Goal: Navigation & Orientation: Find specific page/section

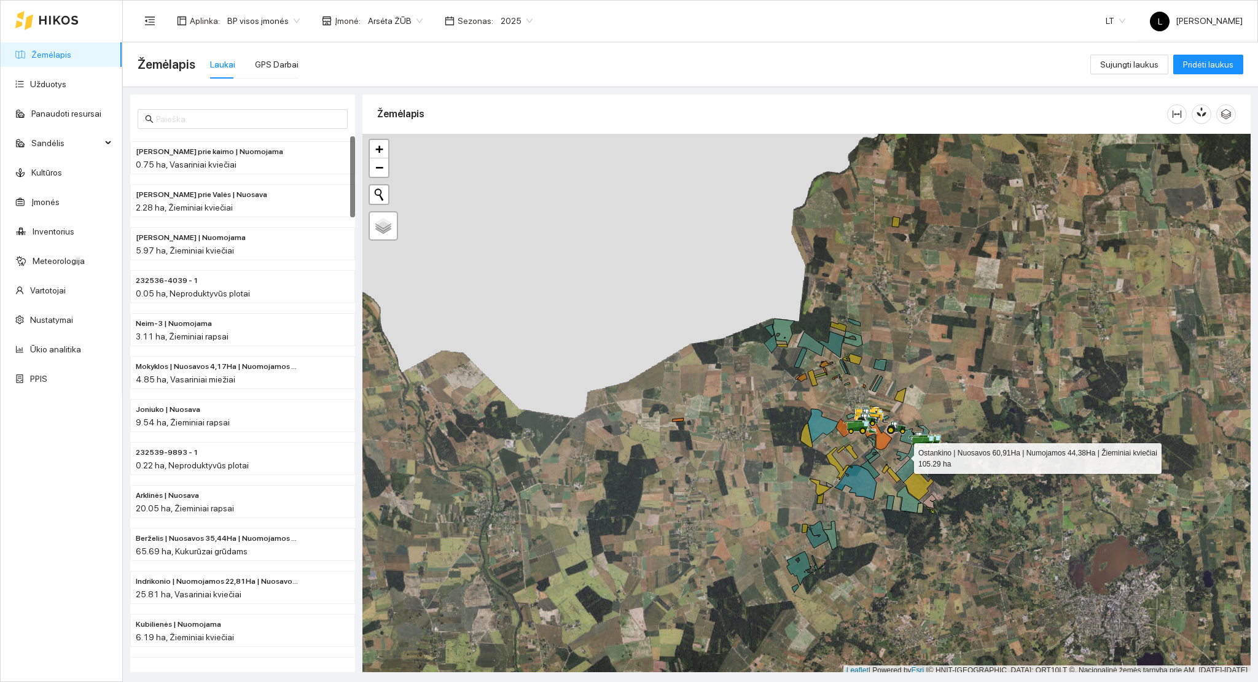
scroll to position [3, 0]
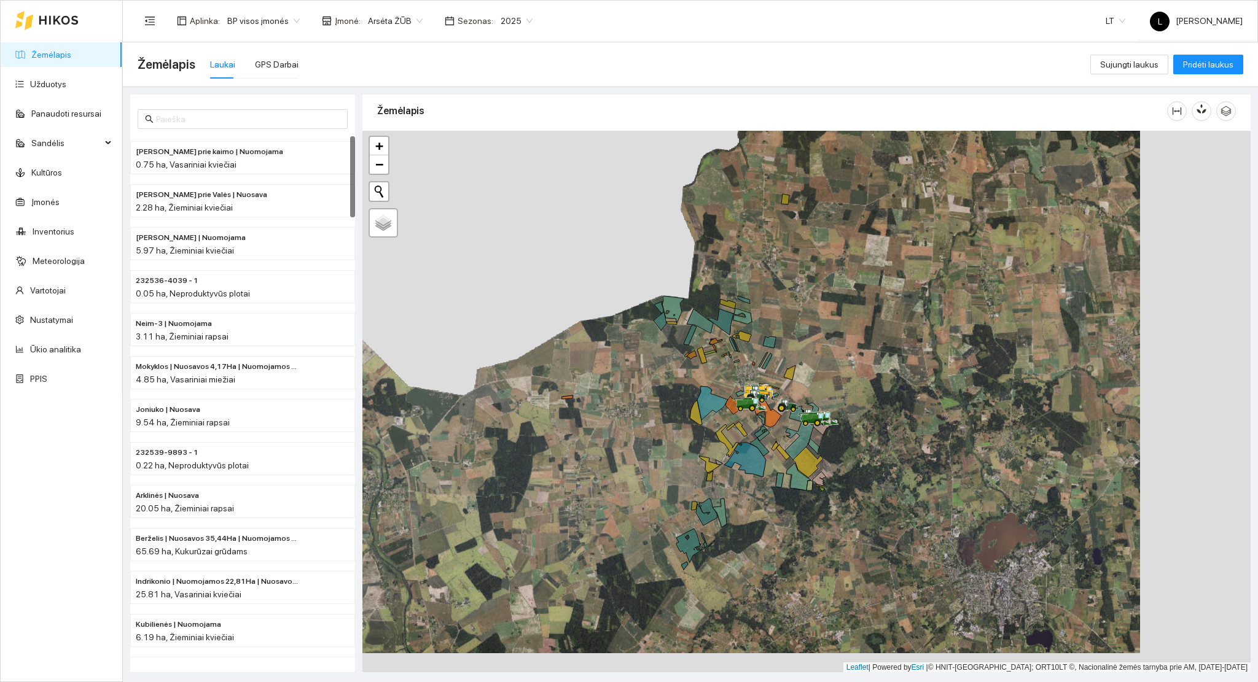
drag, startPoint x: 903, startPoint y: 456, endPoint x: 792, endPoint y: 437, distance: 112.2
click at [792, 437] on div at bounding box center [806, 402] width 888 height 542
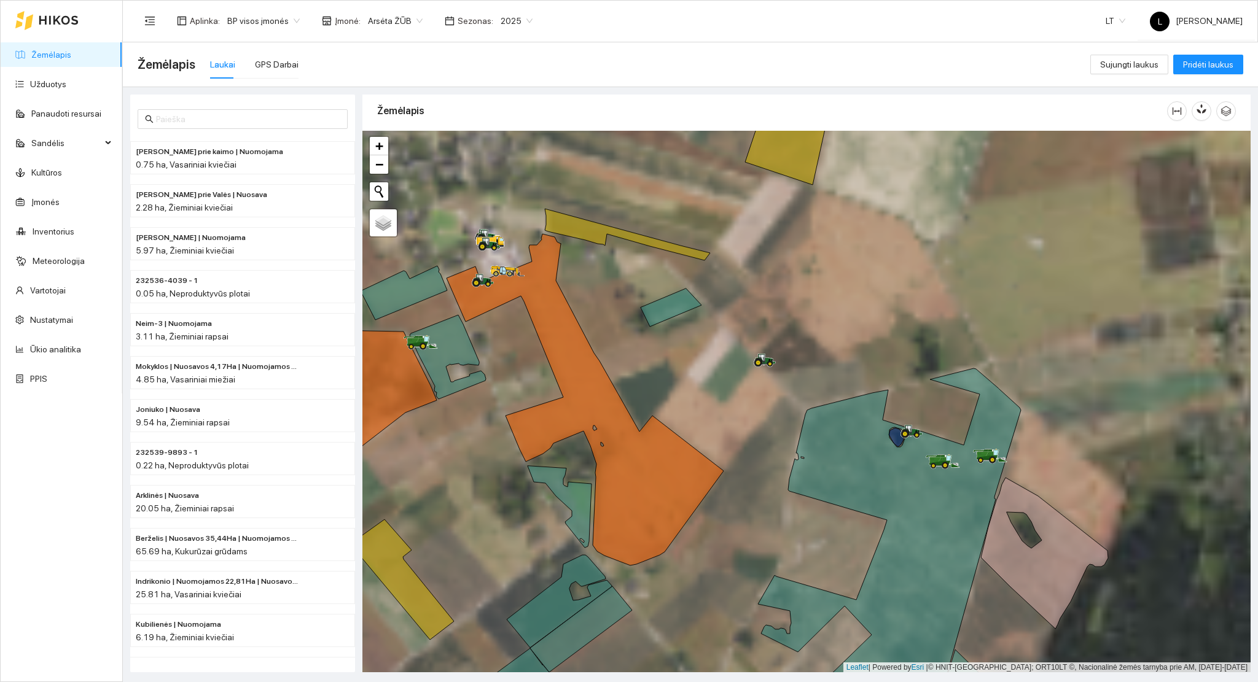
drag, startPoint x: 577, startPoint y: 344, endPoint x: 655, endPoint y: 327, distance: 79.3
click at [655, 327] on icon at bounding box center [585, 400] width 277 height 332
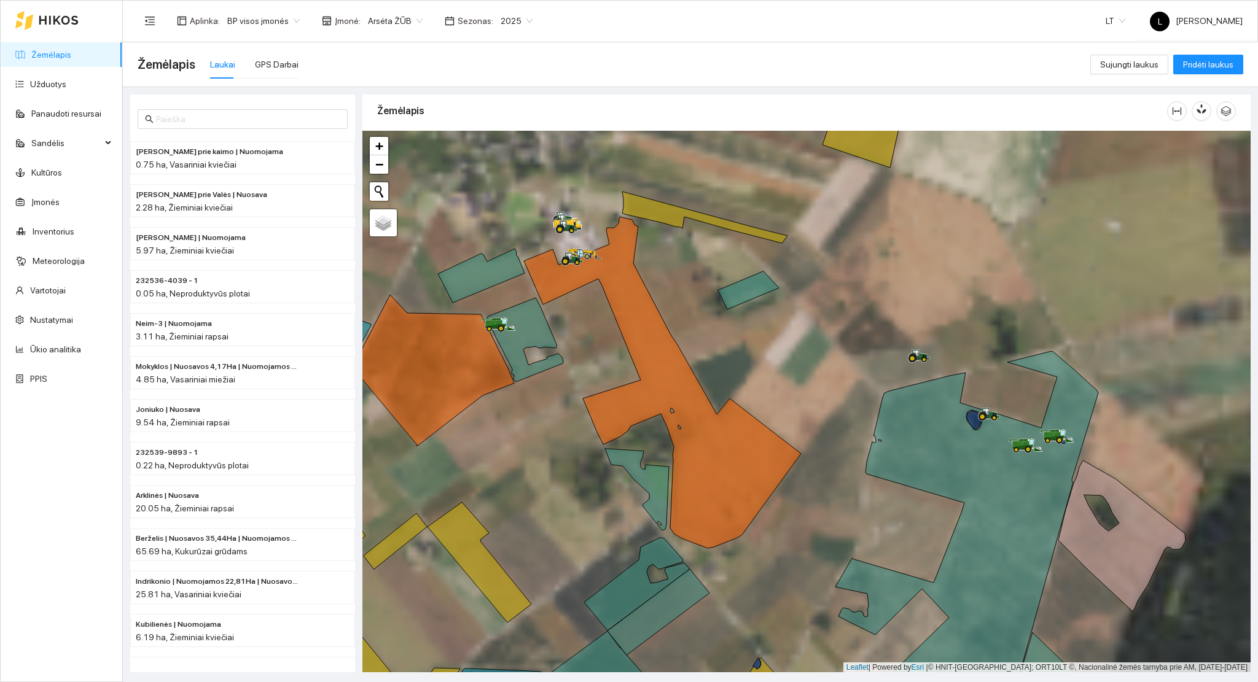
click at [71, 60] on link "Žemėlapis" at bounding box center [51, 55] width 40 height 10
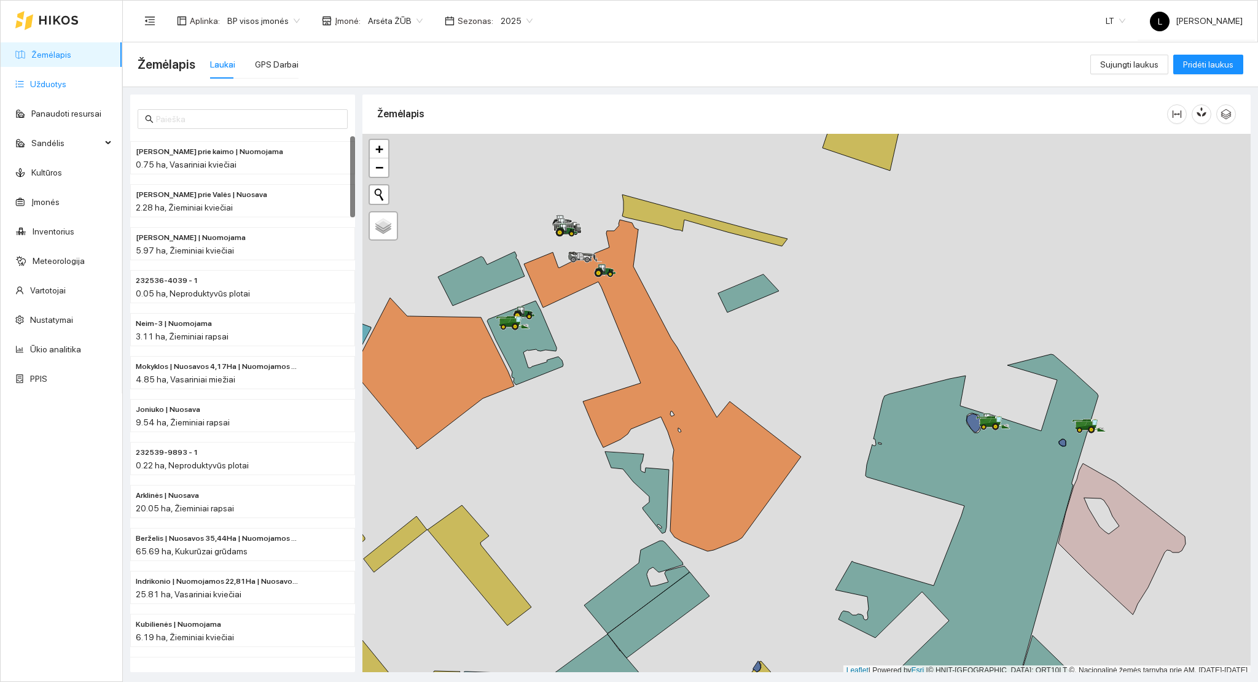
click at [50, 80] on link "Užduotys" at bounding box center [48, 84] width 36 height 10
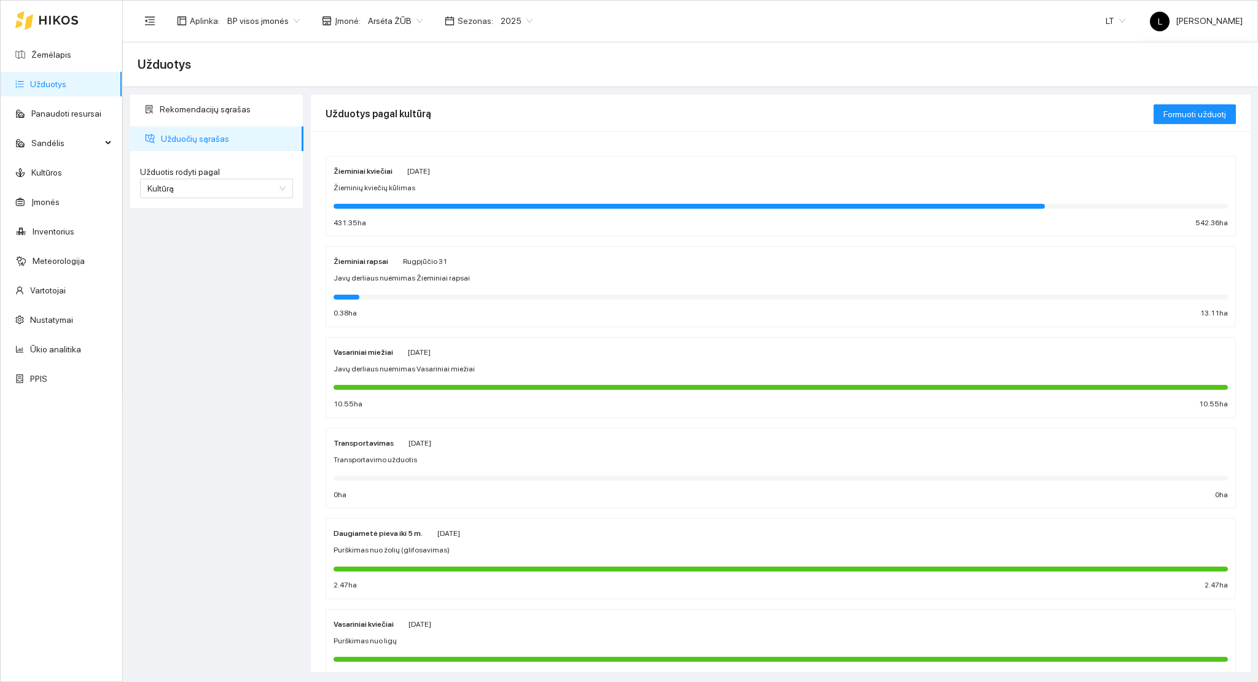
click at [415, 205] on div at bounding box center [689, 206] width 711 height 5
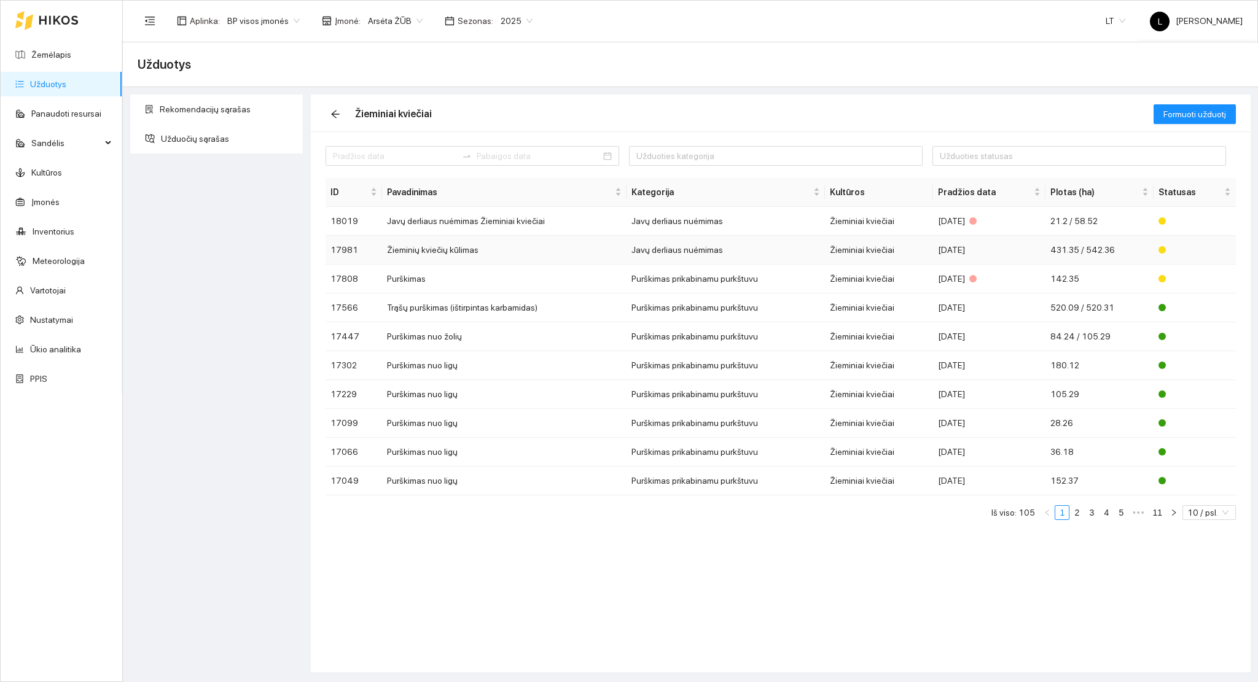
click at [950, 244] on div "[DATE]" at bounding box center [989, 250] width 102 height 14
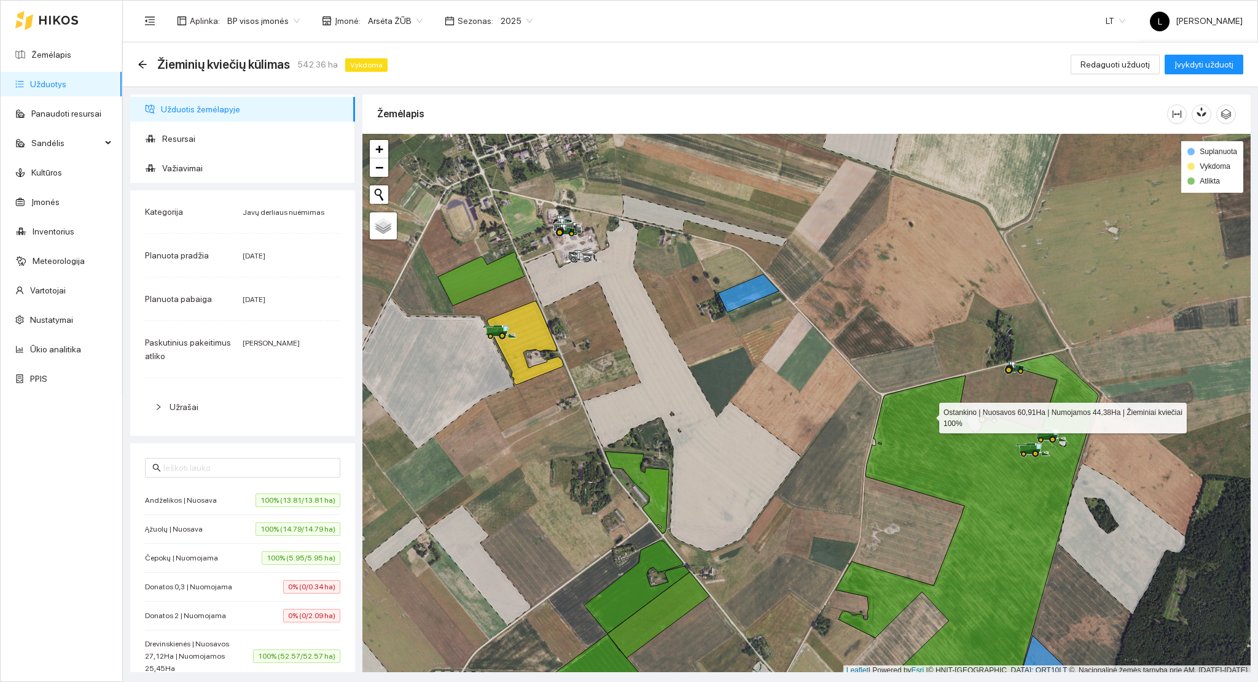
click at [928, 418] on icon at bounding box center [966, 543] width 264 height 378
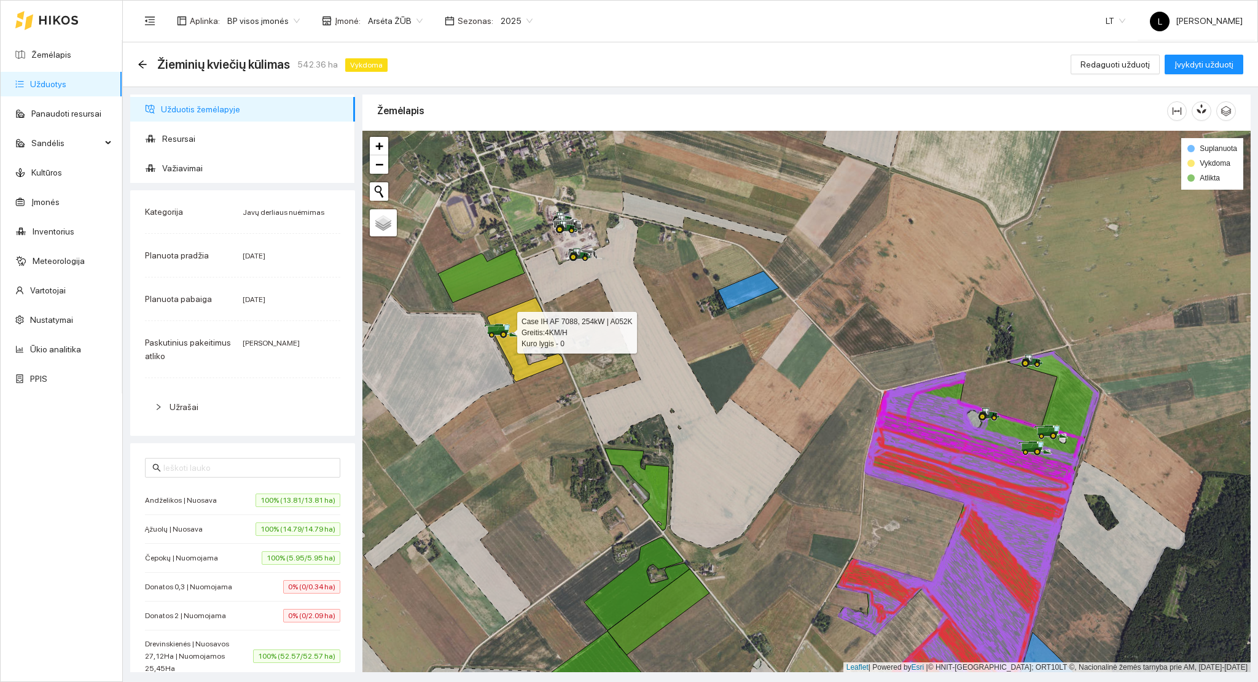
click at [515, 337] on icon at bounding box center [501, 331] width 34 height 15
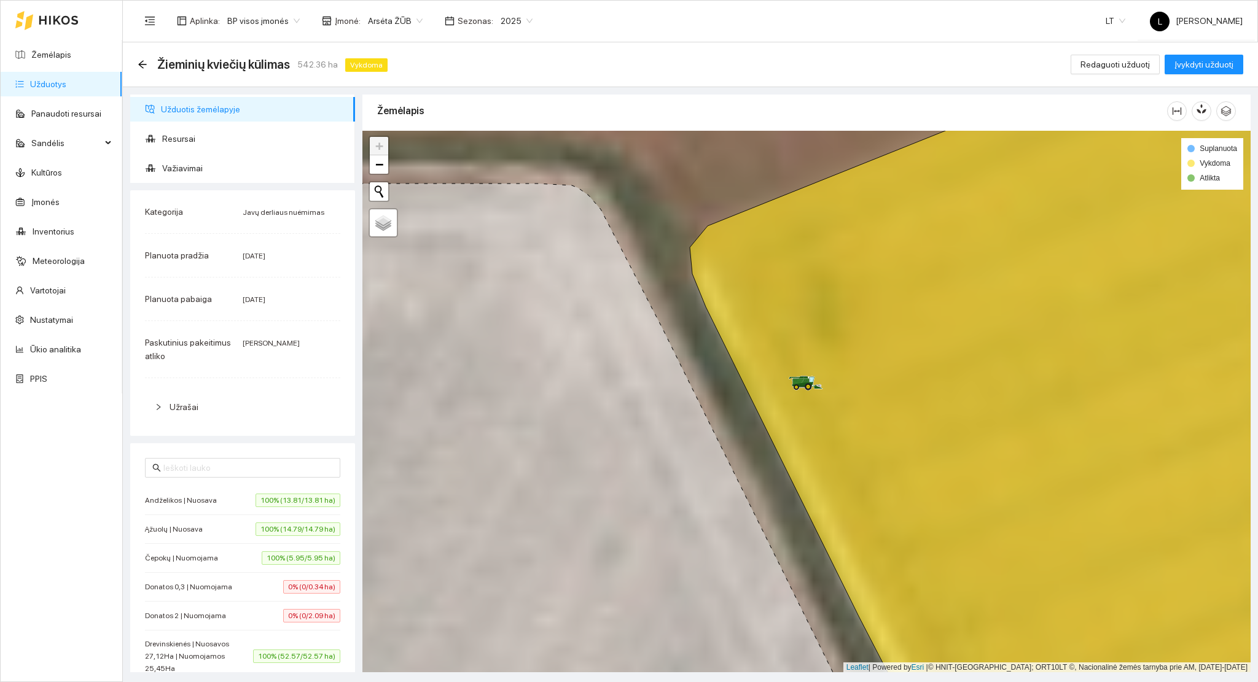
click at [888, 436] on icon at bounding box center [1015, 402] width 650 height 652
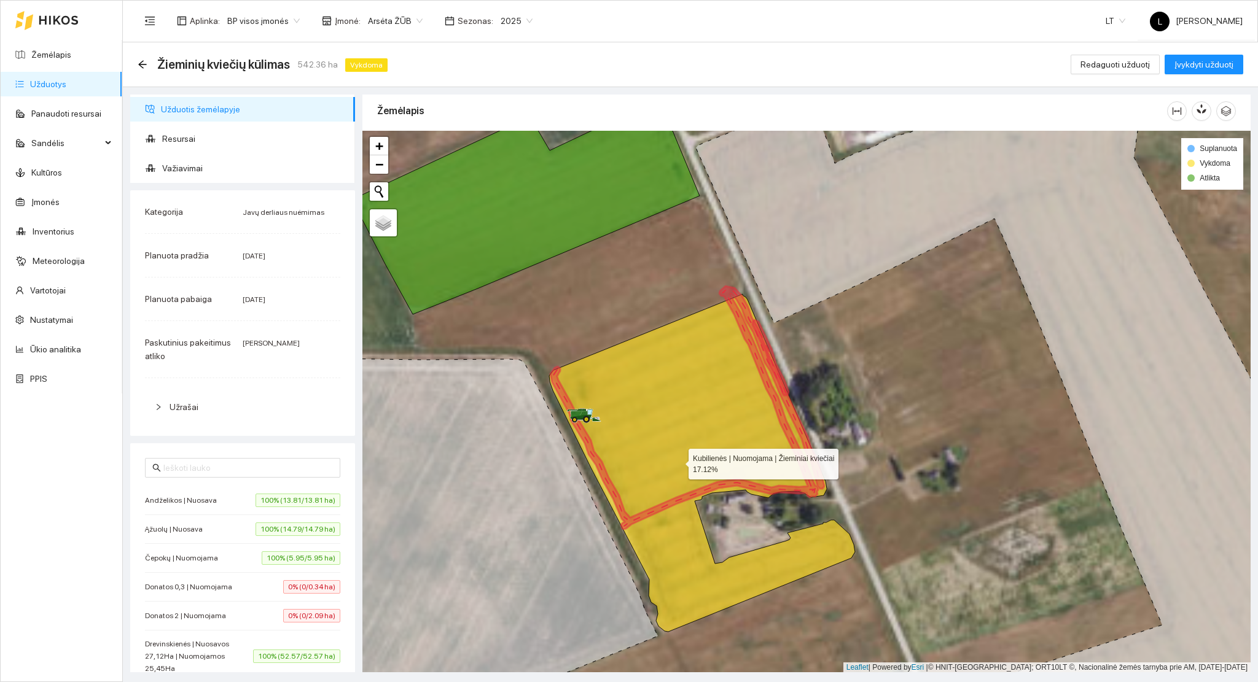
drag, startPoint x: 689, startPoint y: 472, endPoint x: 620, endPoint y: 407, distance: 94.3
click at [620, 407] on icon at bounding box center [702, 463] width 306 height 338
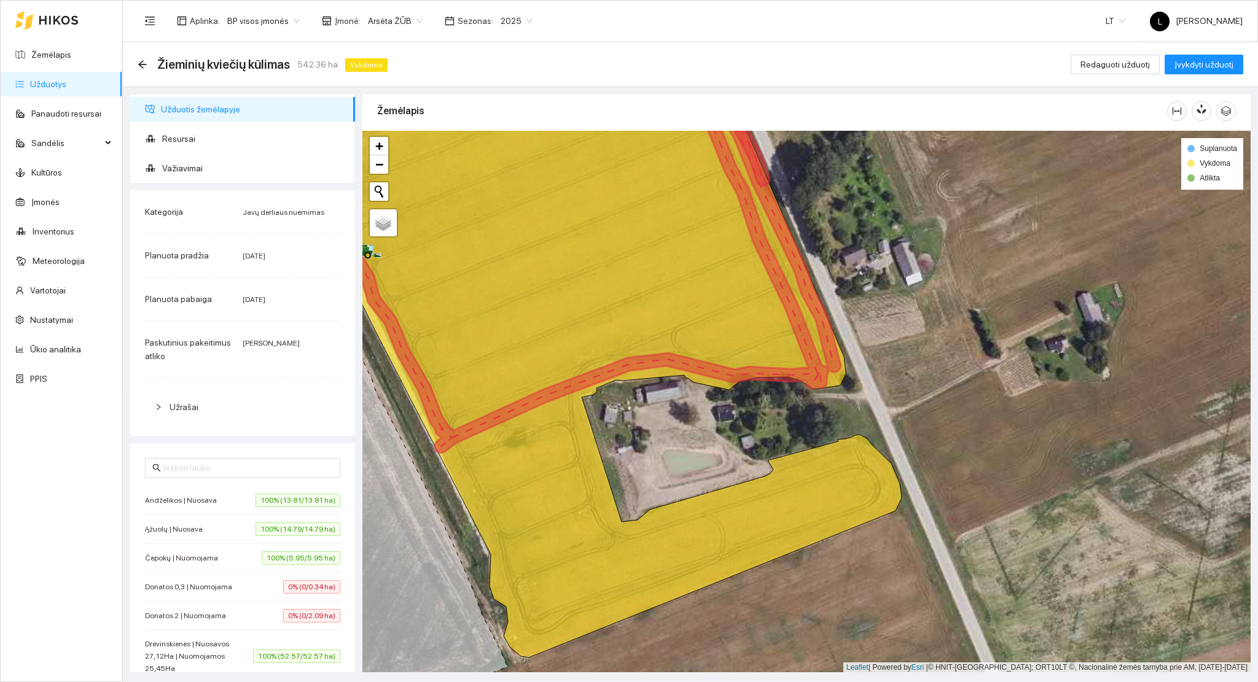
drag, startPoint x: 635, startPoint y: 475, endPoint x: 625, endPoint y: 522, distance: 48.4
click at [625, 522] on div at bounding box center [806, 402] width 888 height 542
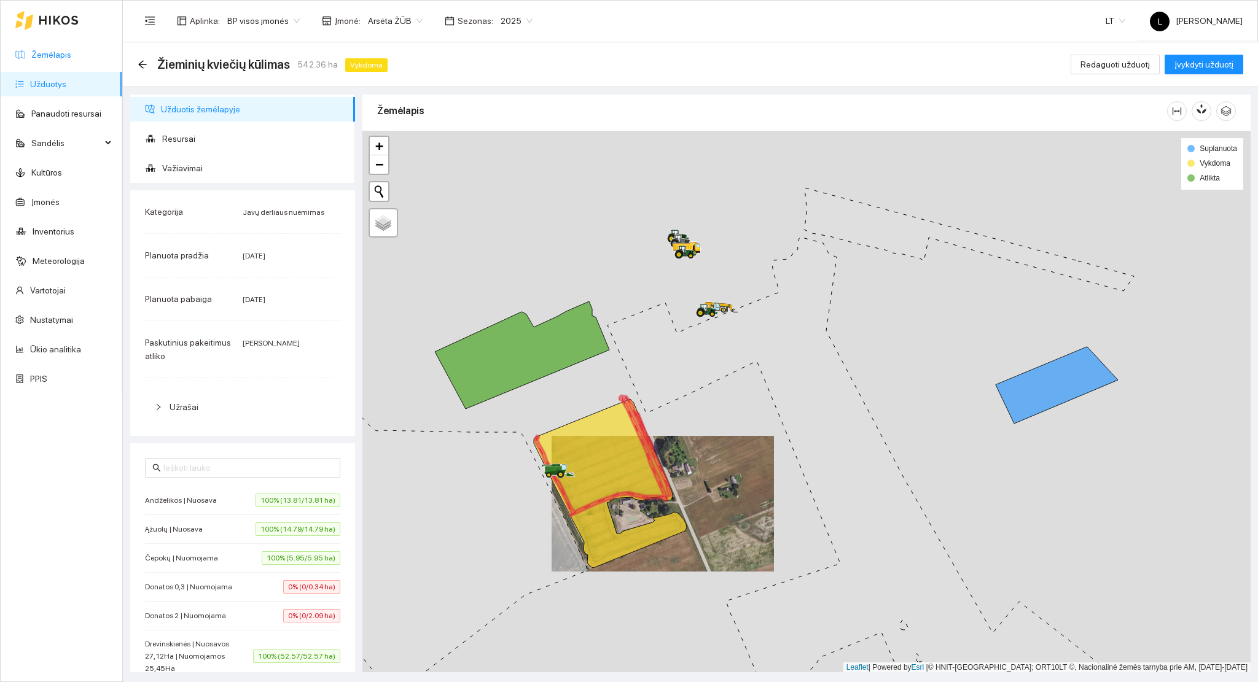
click at [59, 54] on link "Žemėlapis" at bounding box center [51, 55] width 40 height 10
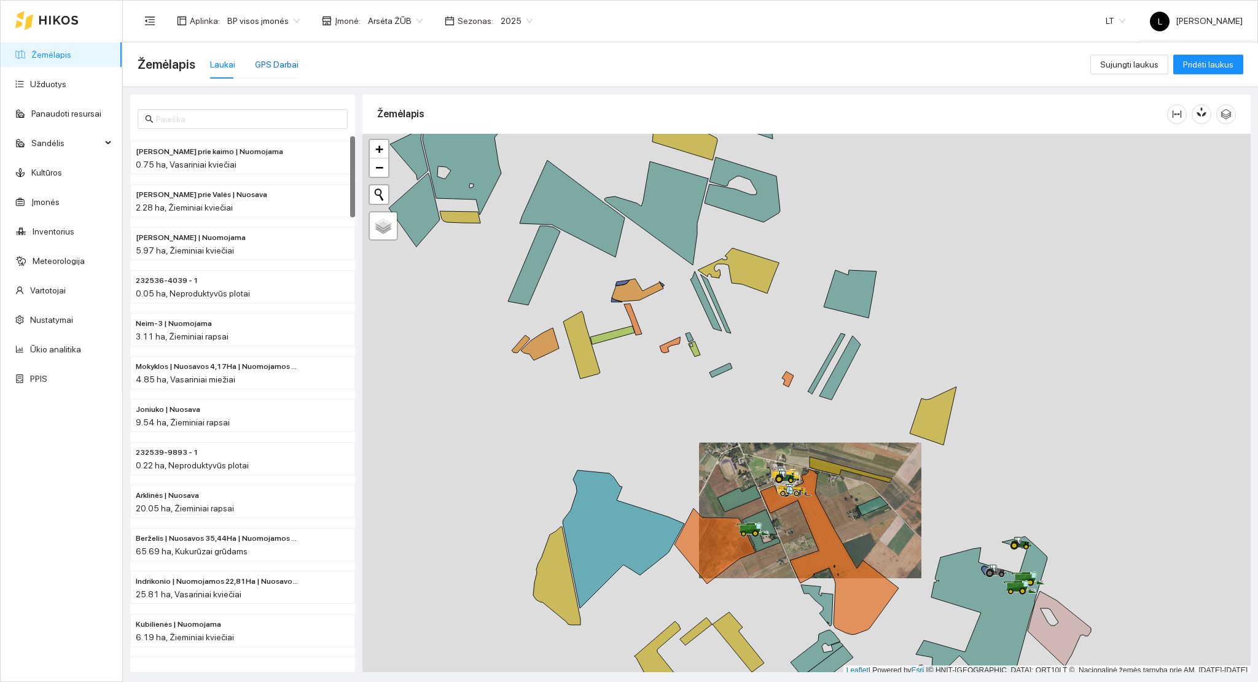
click at [278, 61] on div "GPS Darbai" at bounding box center [277, 65] width 44 height 14
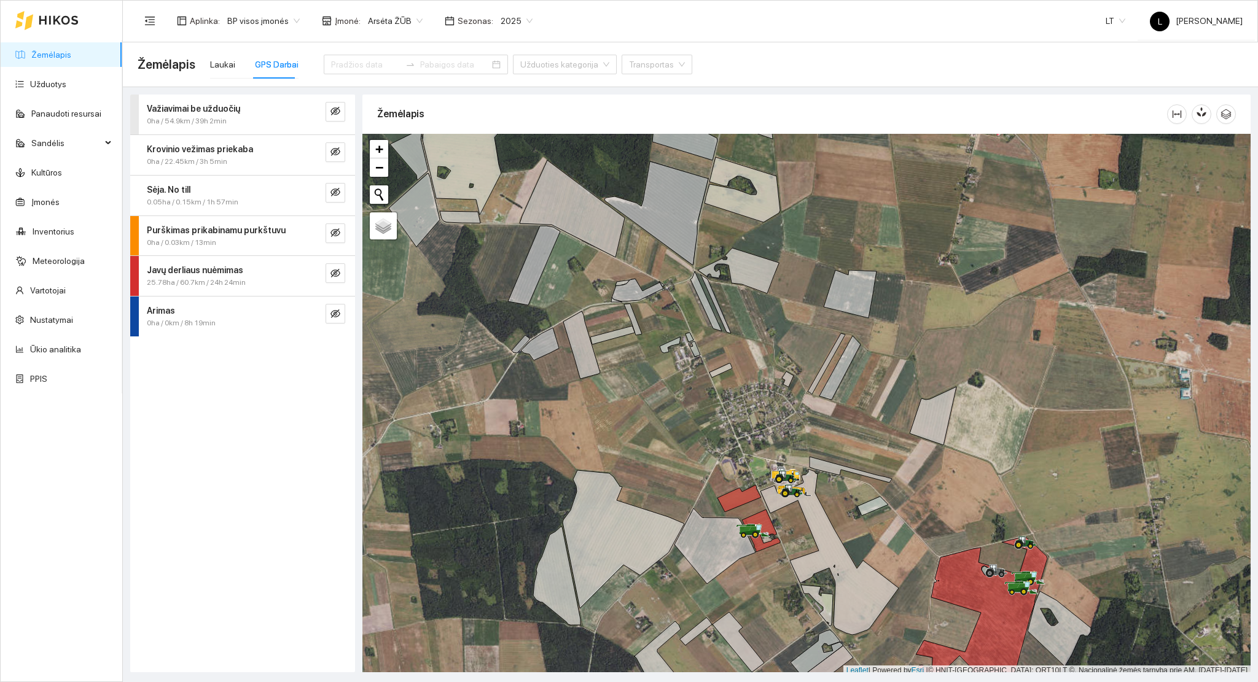
click at [267, 270] on div "Javų derliaus nuėmimas" at bounding box center [222, 271] width 151 height 14
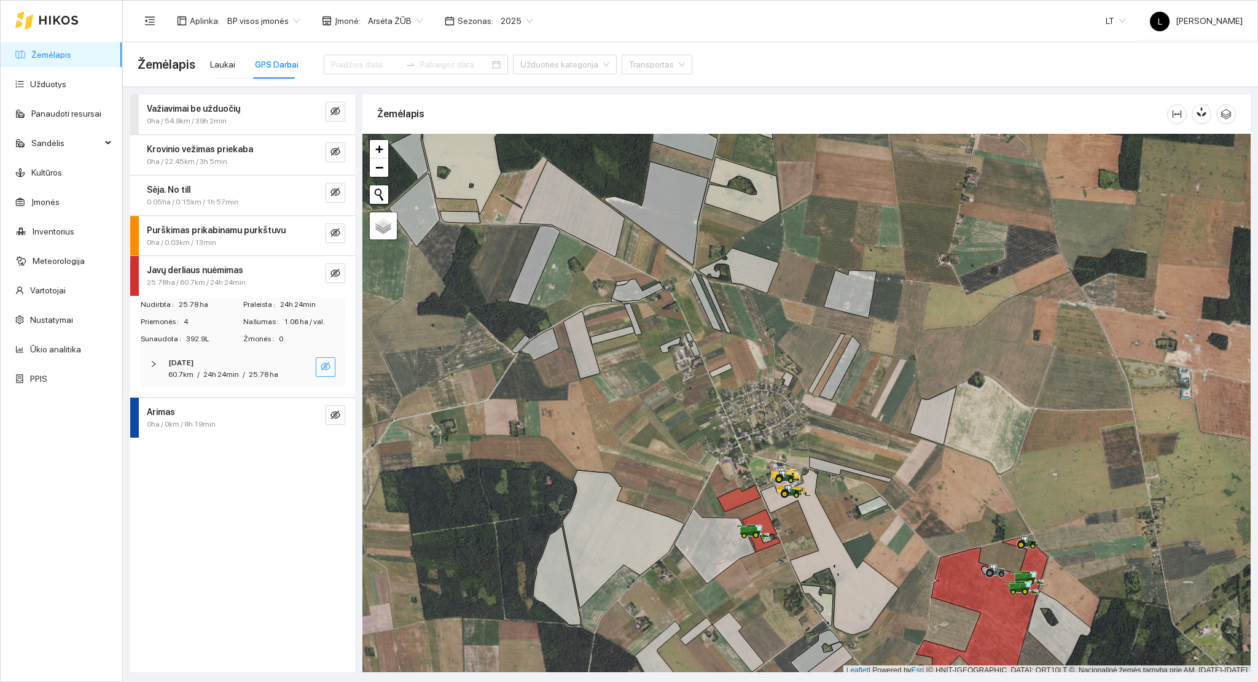
click at [322, 369] on icon "eye-invisible" at bounding box center [326, 367] width 10 height 10
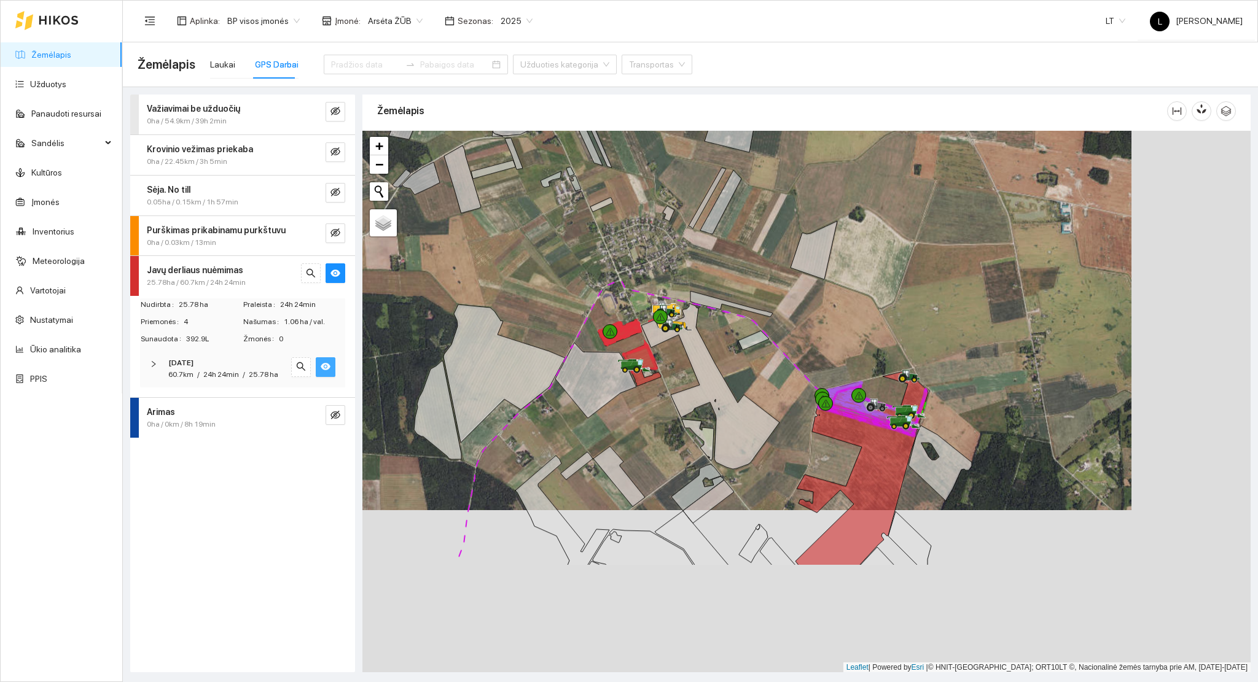
drag, startPoint x: 631, startPoint y: 416, endPoint x: 512, endPoint y: 278, distance: 182.6
click at [513, 275] on div at bounding box center [806, 402] width 888 height 542
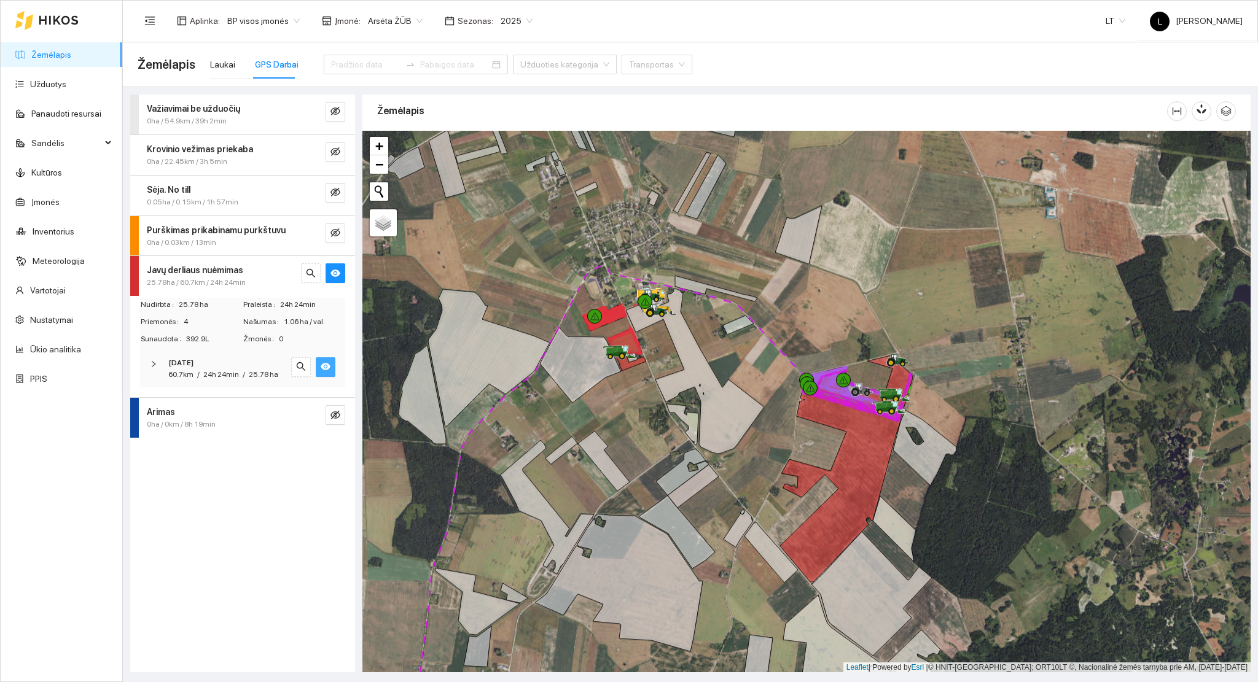
click at [224, 276] on span "Javų derliaus nuėmimas" at bounding box center [195, 271] width 96 height 14
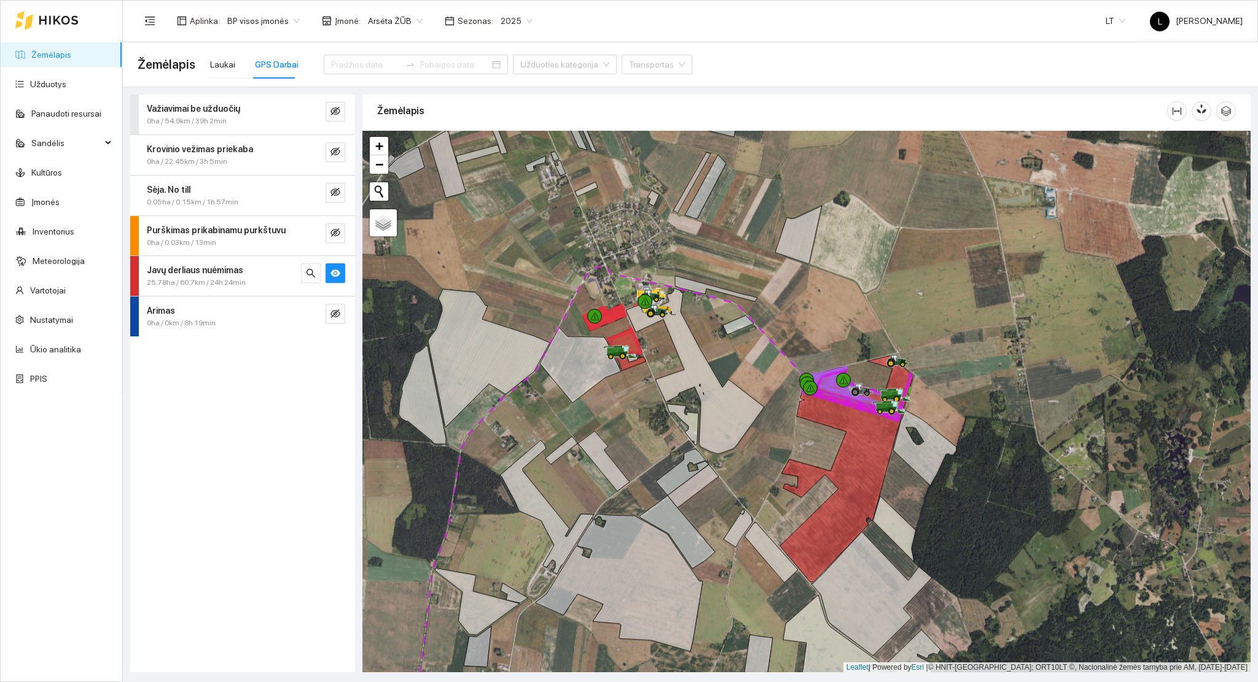
click at [55, 60] on link "Žemėlapis" at bounding box center [51, 55] width 40 height 10
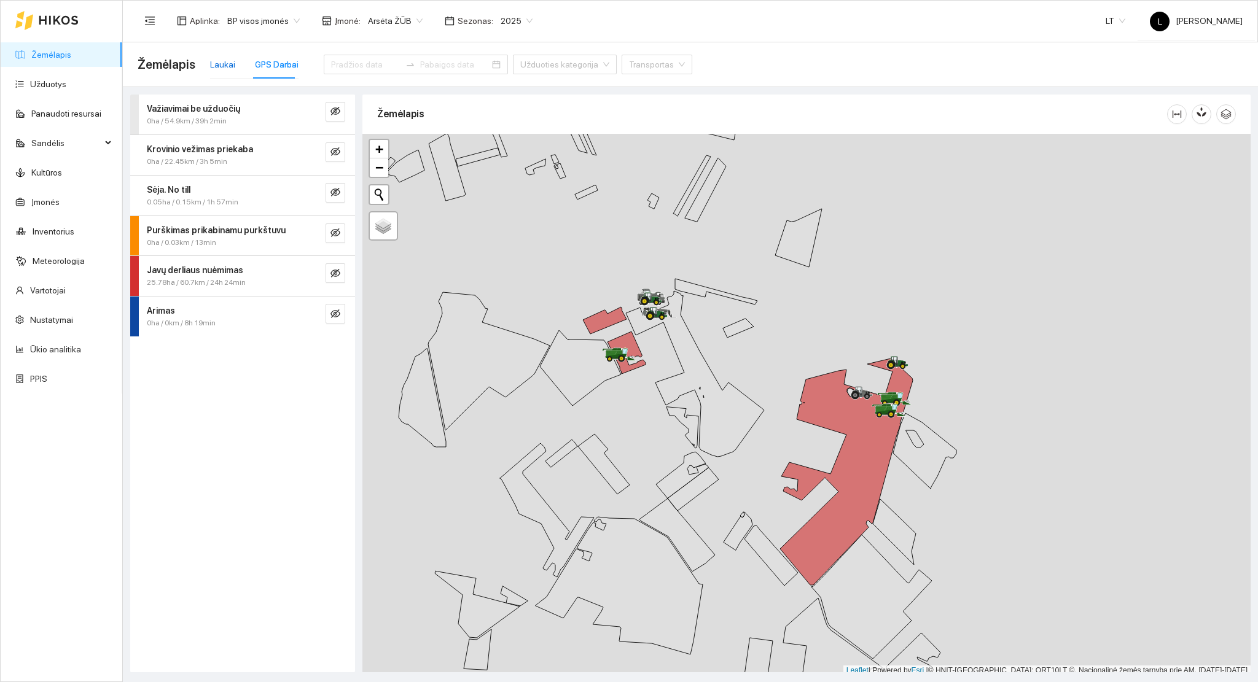
click at [219, 68] on div "Laukai" at bounding box center [222, 65] width 25 height 14
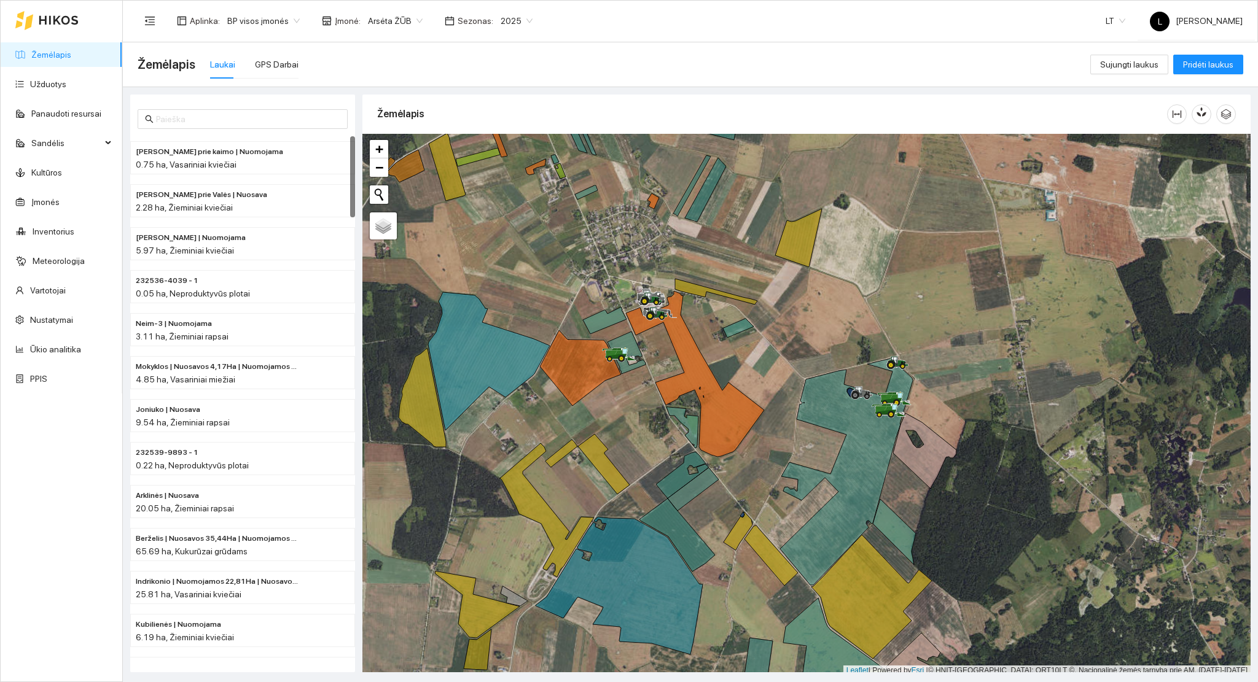
scroll to position [3, 0]
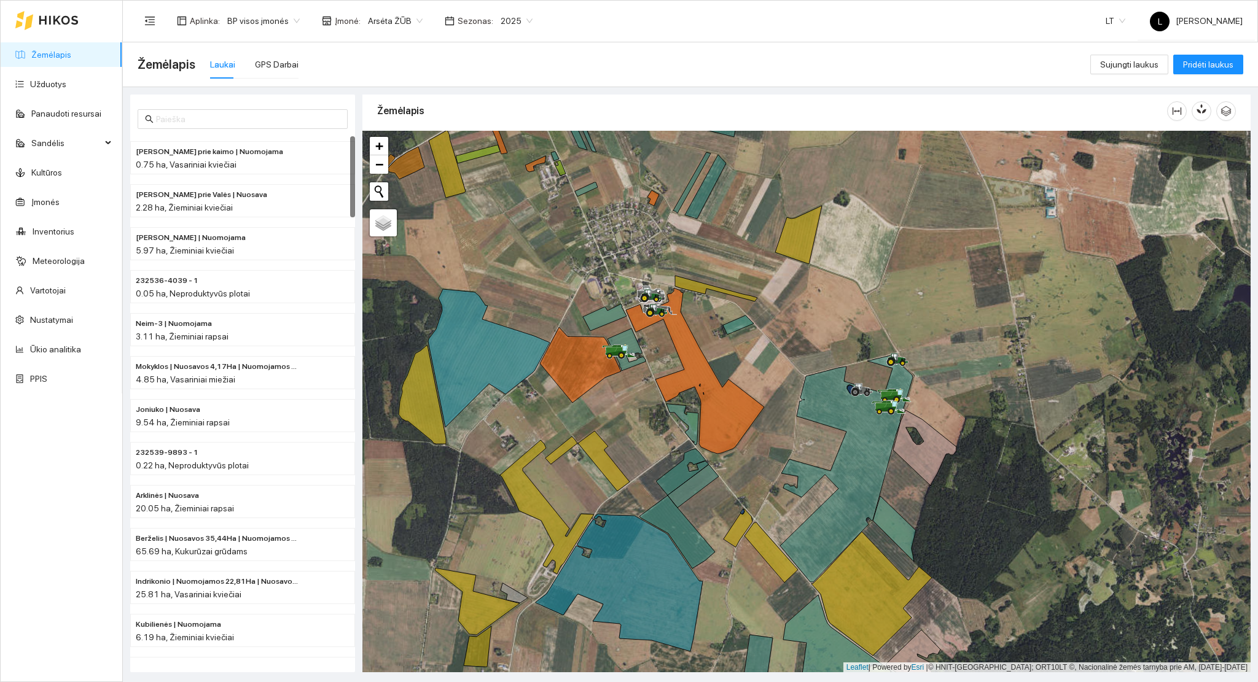
click at [552, 443] on div at bounding box center [806, 402] width 888 height 542
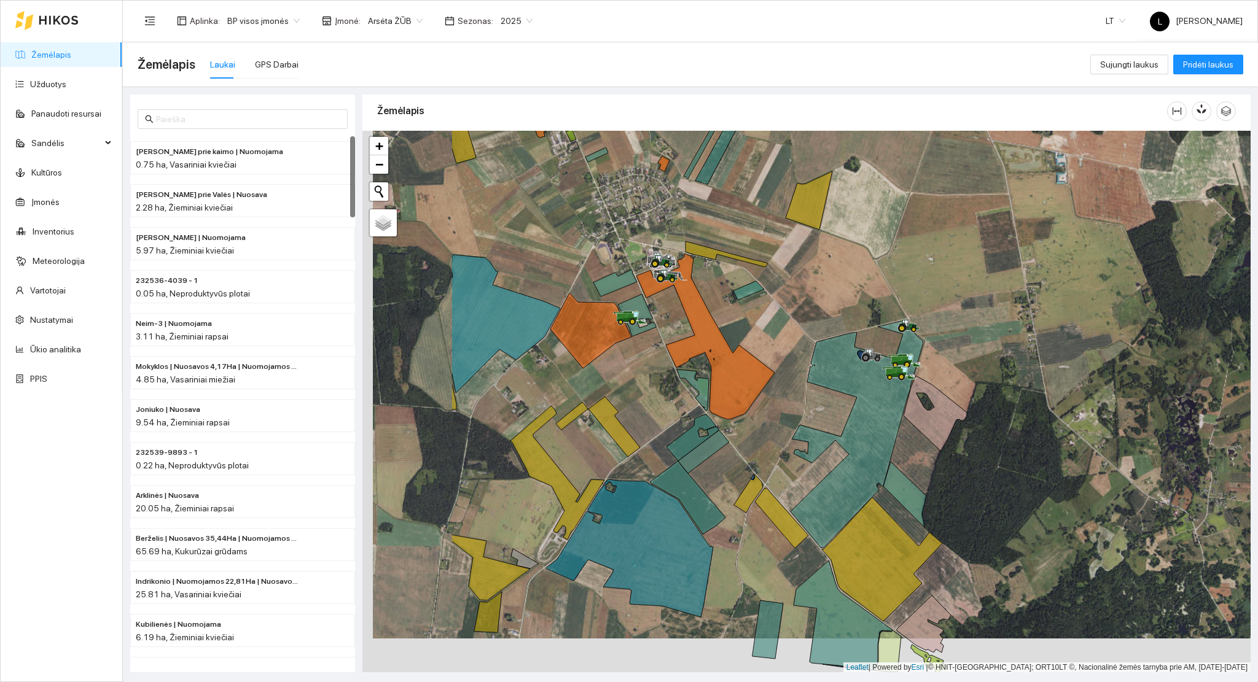
drag, startPoint x: 611, startPoint y: 468, endPoint x: 761, endPoint y: 496, distance: 152.4
click at [761, 496] on icon at bounding box center [781, 518] width 53 height 60
